Goal: Understand process/instructions: Learn how to perform a task or action

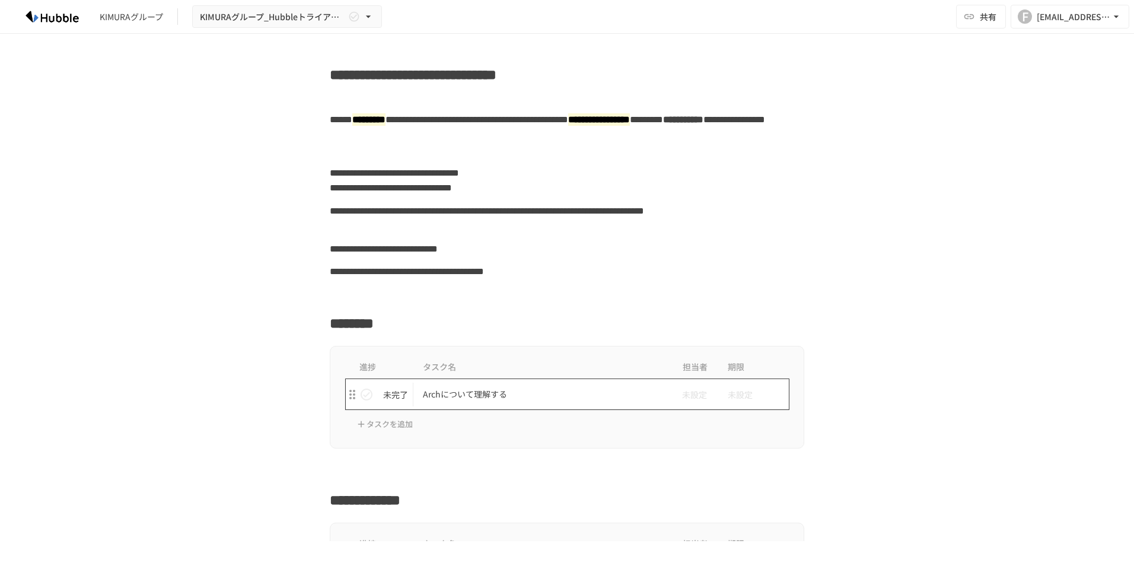
click at [612, 393] on p "Archについて理解する" at bounding box center [542, 394] width 238 height 15
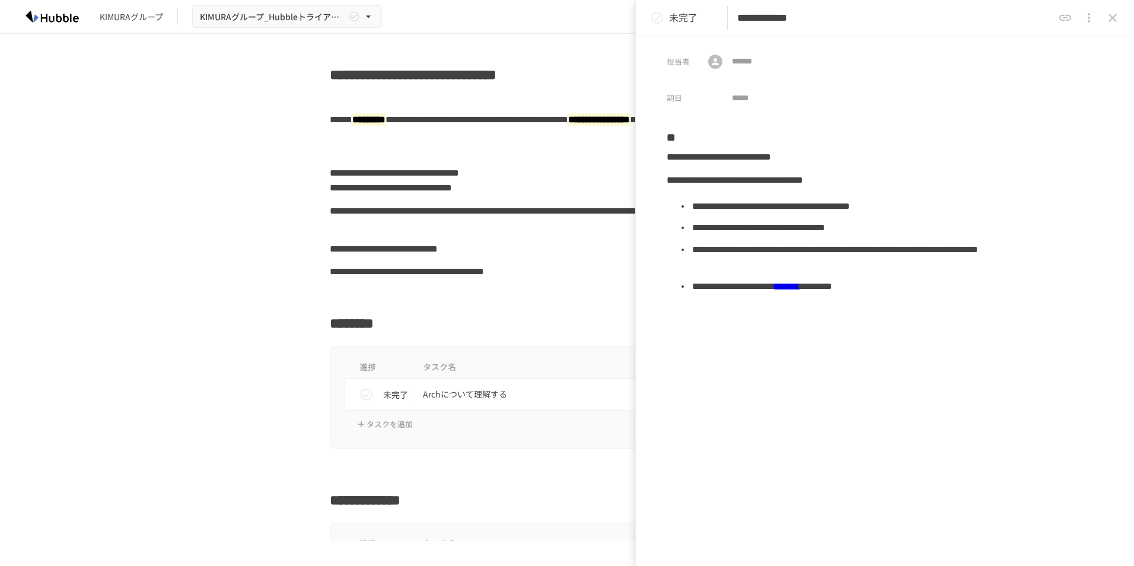
click at [1118, 19] on icon "close drawer" at bounding box center [1112, 18] width 14 height 14
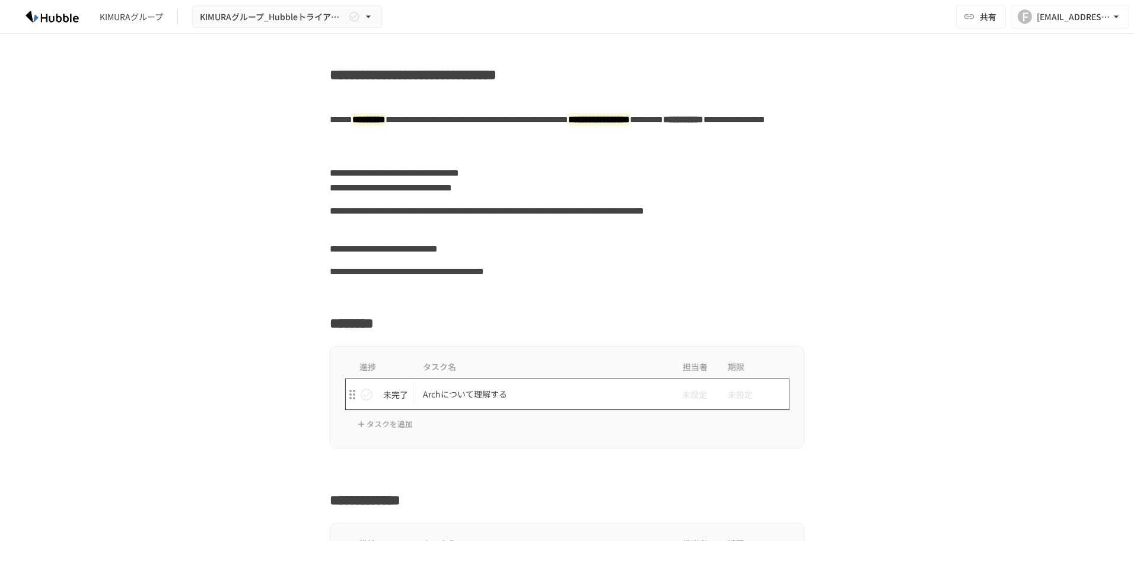
scroll to position [119, 0]
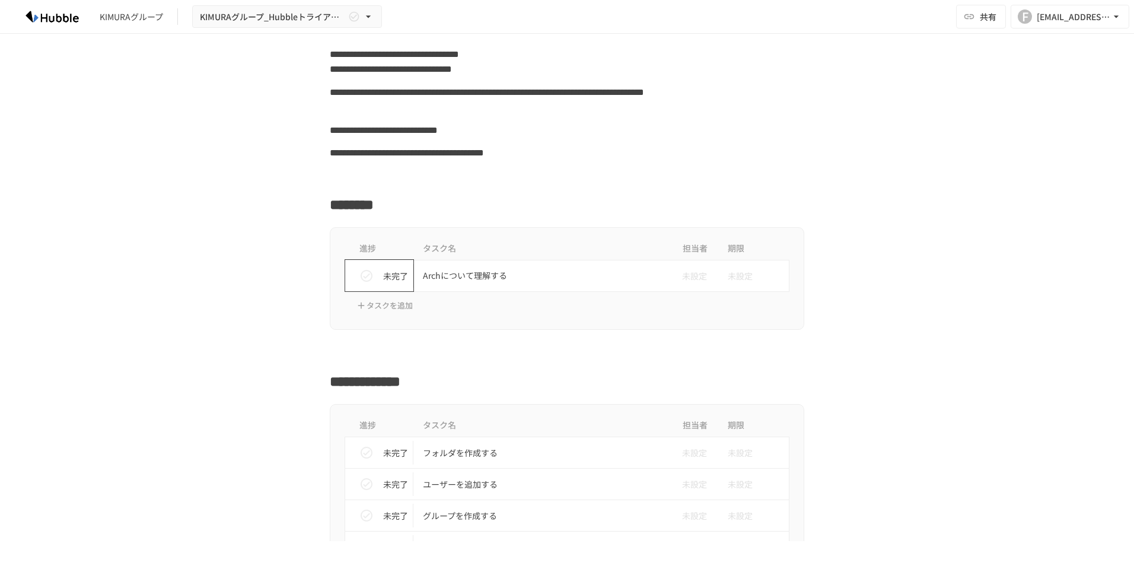
click at [361, 280] on icon "status" at bounding box center [367, 276] width 12 height 12
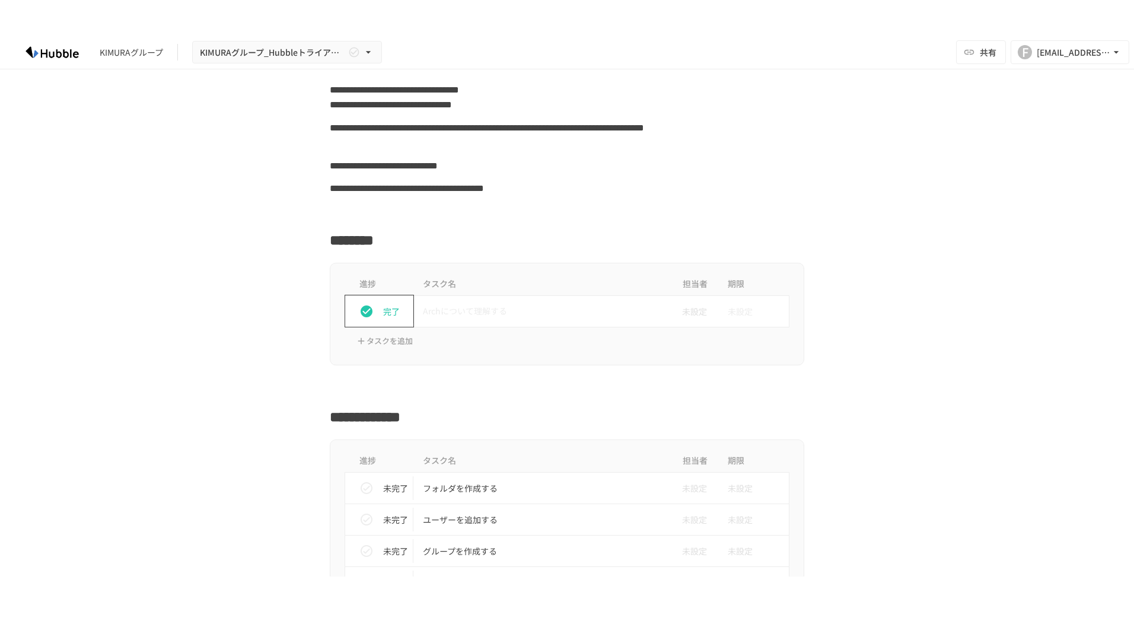
scroll to position [178, 0]
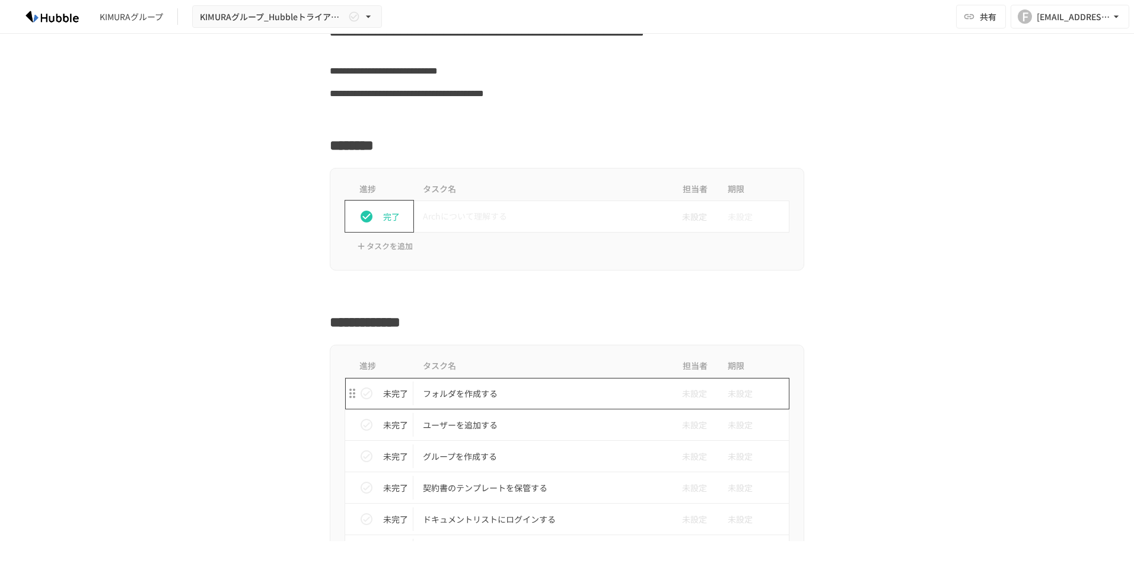
click at [469, 395] on p "フォルダを作成する" at bounding box center [542, 393] width 238 height 15
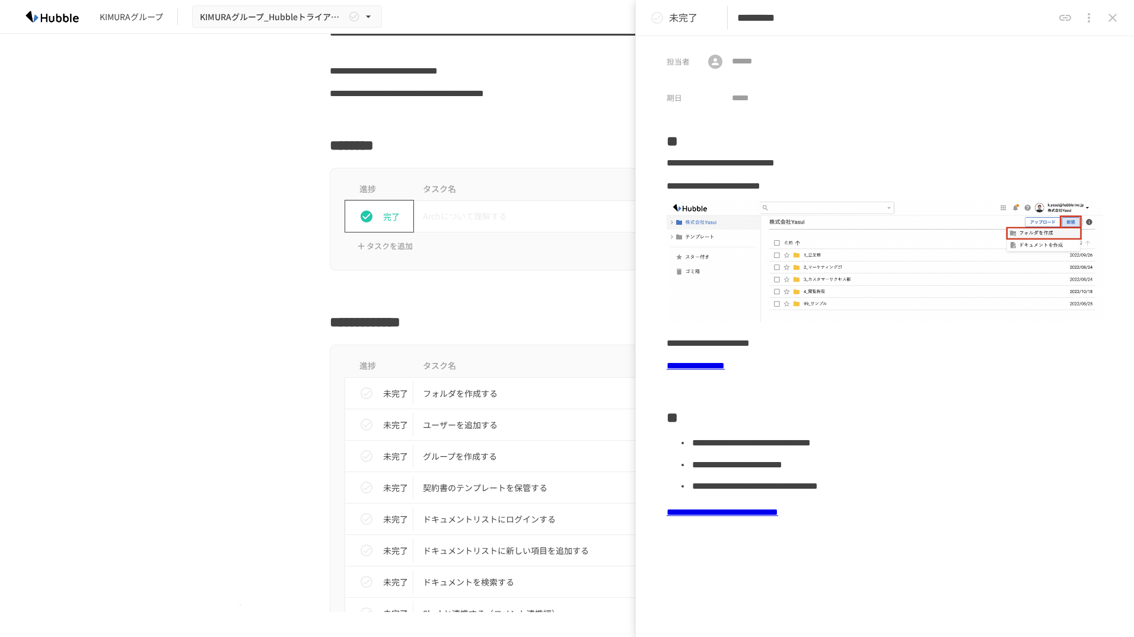
click at [240, 565] on div "進捗 タスク名 担当者 期限 未完了 フォルダを作成する 未設定 未設定 未完了 ユーザーを追加する 未設定 未設定 未完了 グループを作成する 未設定 未設…" at bounding box center [566, 631] width 723 height 574
click at [1119, 15] on button "close drawer" at bounding box center [1112, 18] width 24 height 24
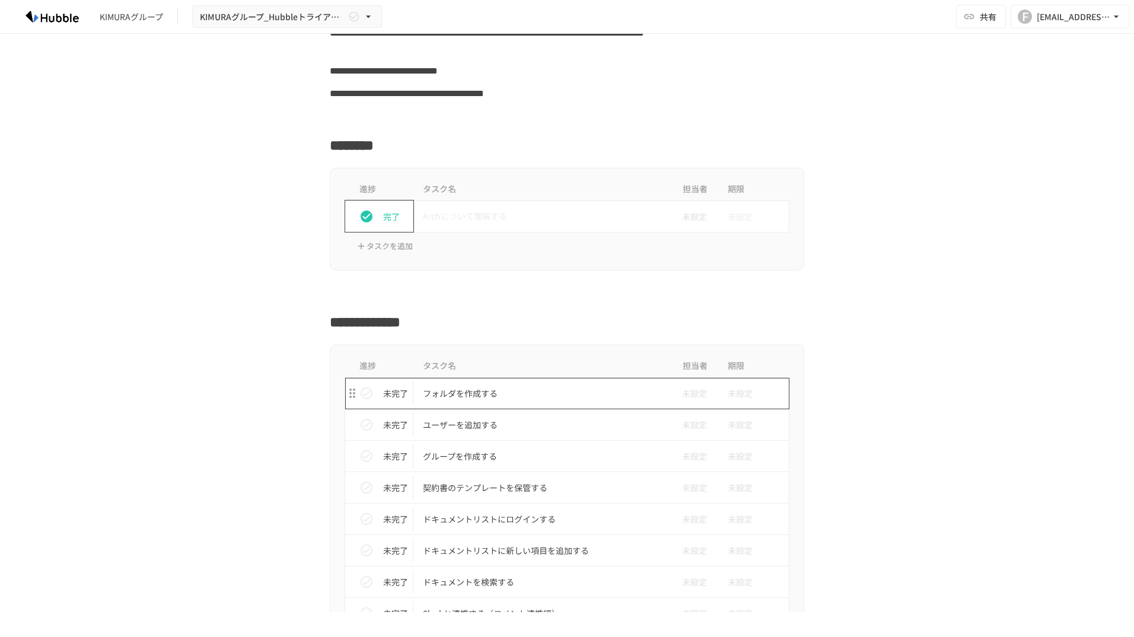
click at [489, 392] on p "フォルダを作成する" at bounding box center [542, 393] width 238 height 15
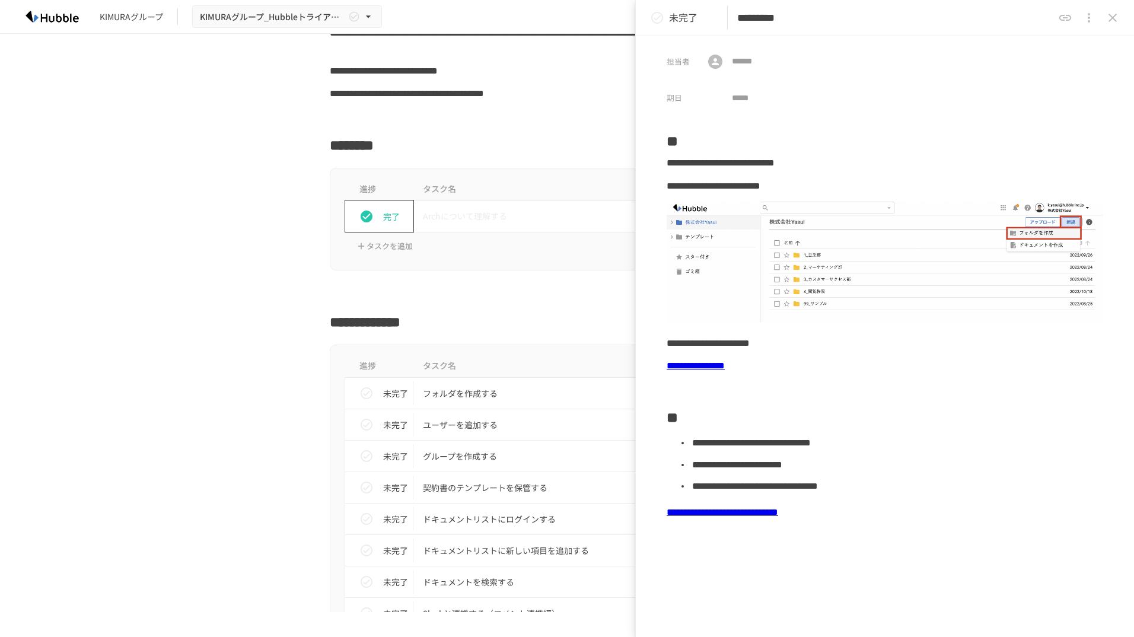
click at [122, 353] on div "**********" at bounding box center [567, 323] width 1134 height 578
click at [1109, 21] on icon "close drawer" at bounding box center [1112, 18] width 8 height 8
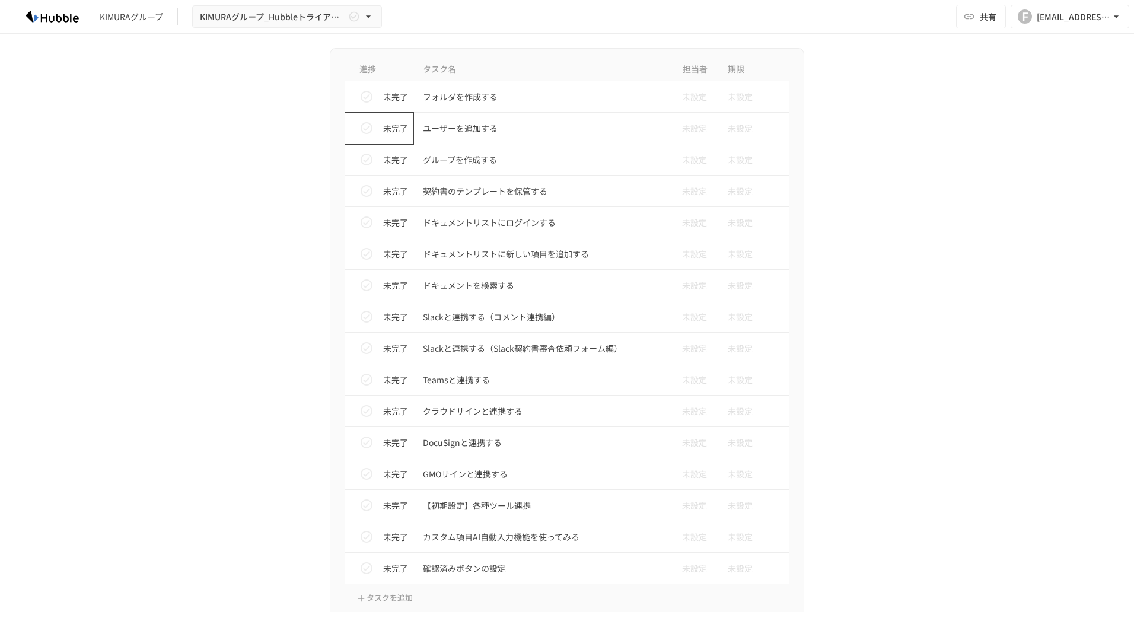
scroll to position [356, 0]
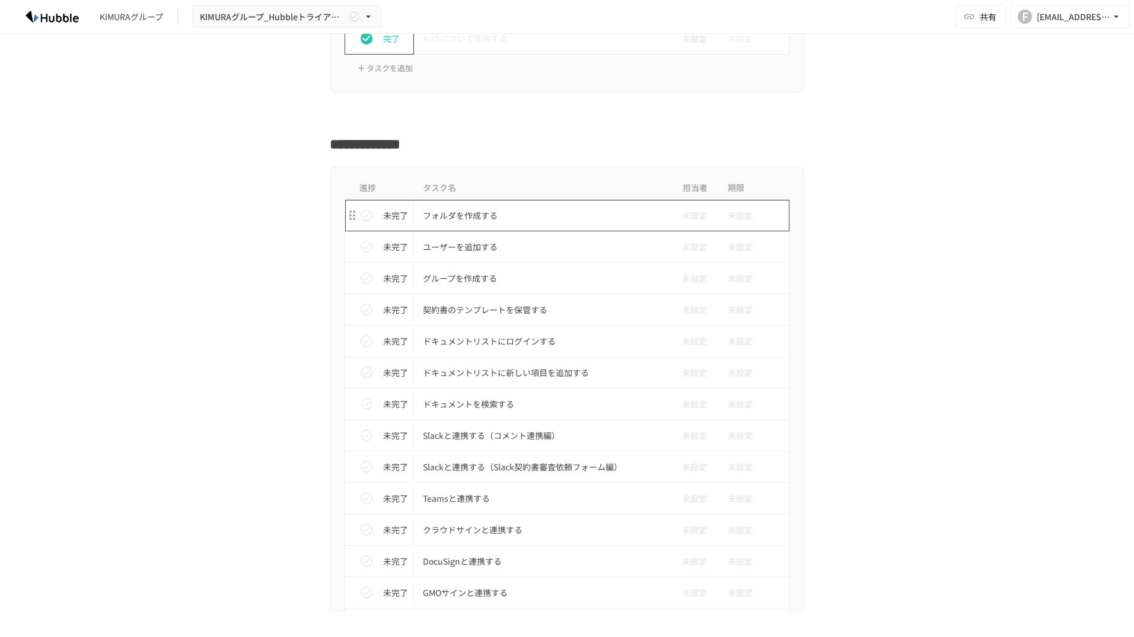
click at [479, 222] on p "フォルダを作成する" at bounding box center [542, 215] width 238 height 15
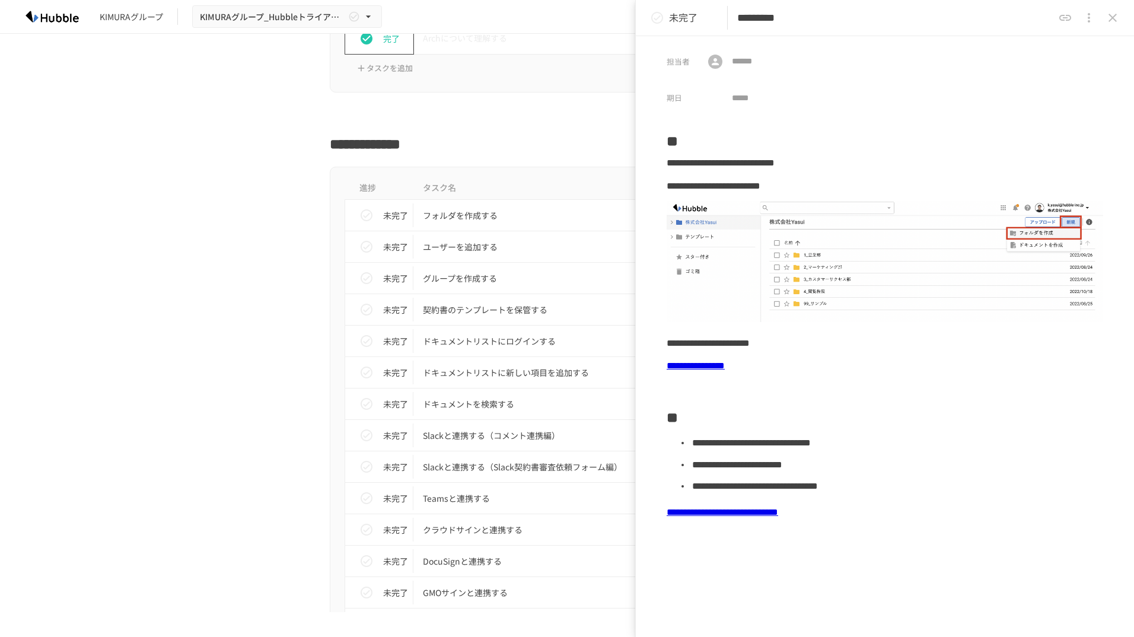
click at [725, 363] on link "**********" at bounding box center [695, 365] width 58 height 9
